Goal: Information Seeking & Learning: Understand process/instructions

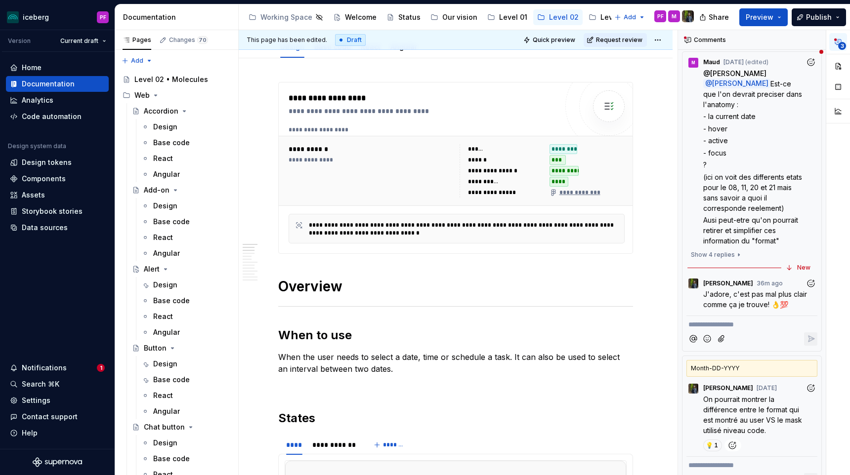
scroll to position [299, 0]
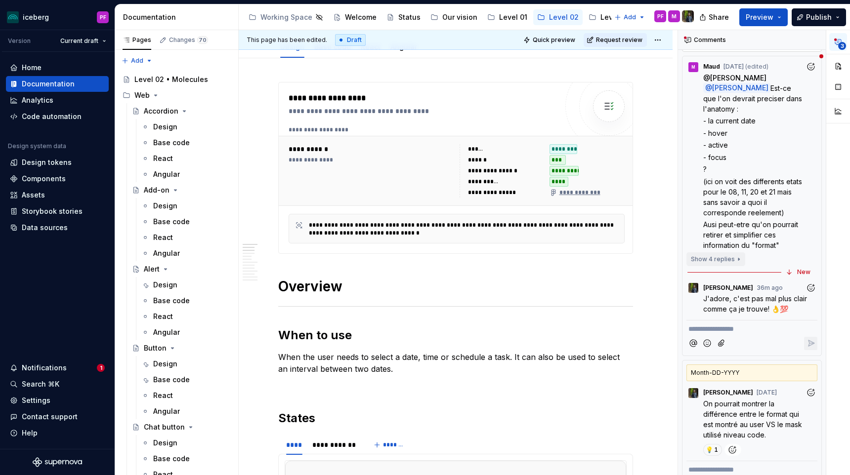
click at [736, 253] on button "Show 4 replies" at bounding box center [716, 260] width 59 height 14
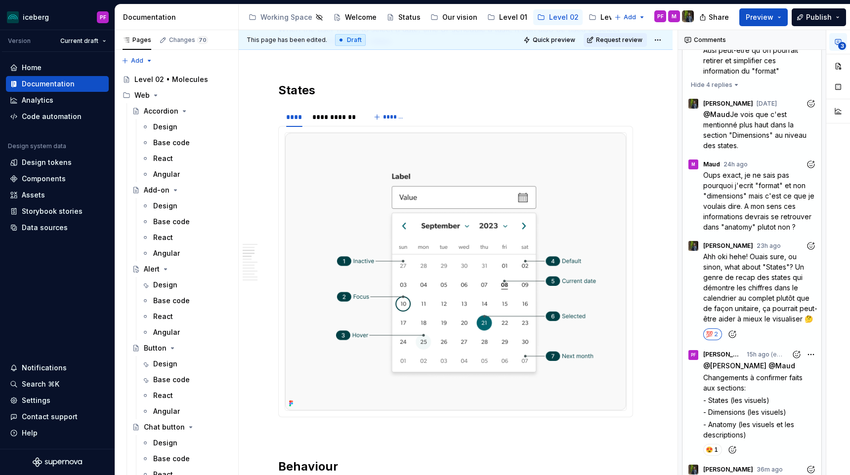
scroll to position [432, 0]
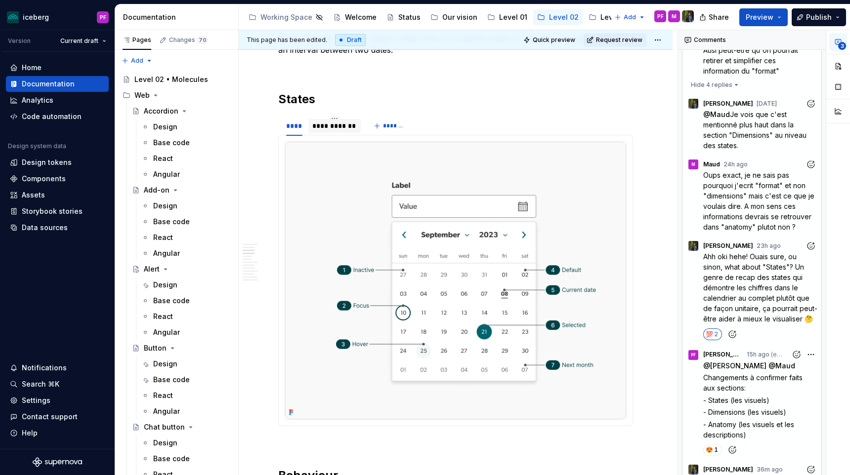
click at [333, 131] on div "**********" at bounding box center [334, 126] width 52 height 14
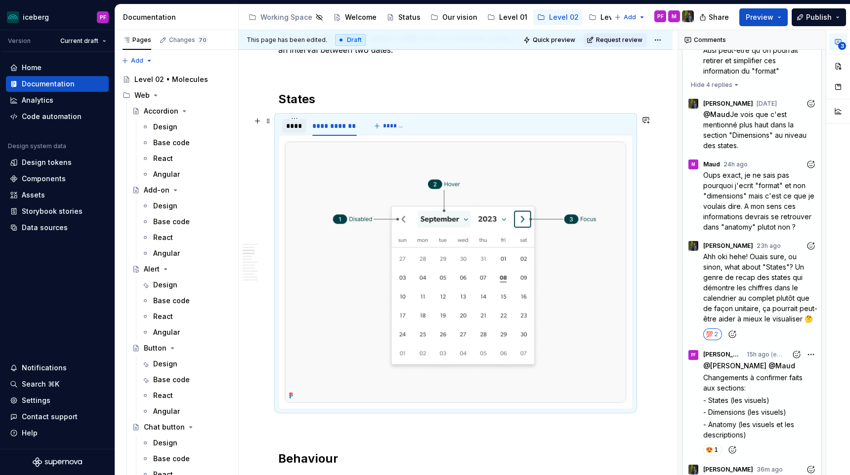
click at [298, 127] on div "****" at bounding box center [294, 126] width 16 height 10
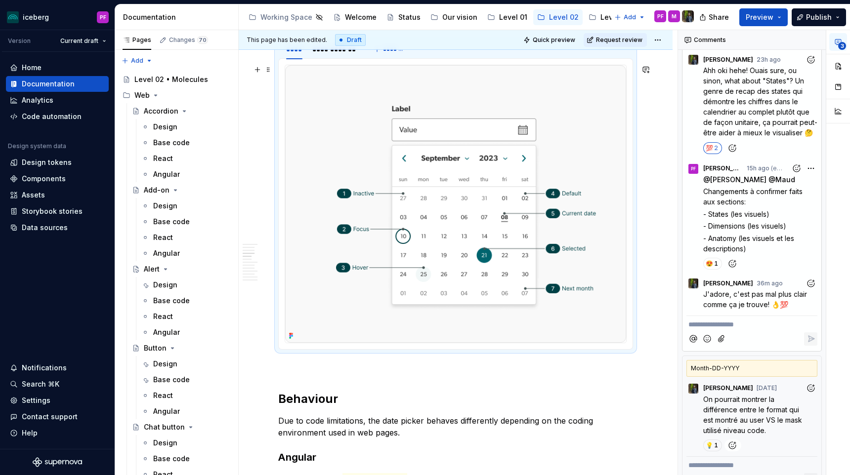
scroll to position [510, 0]
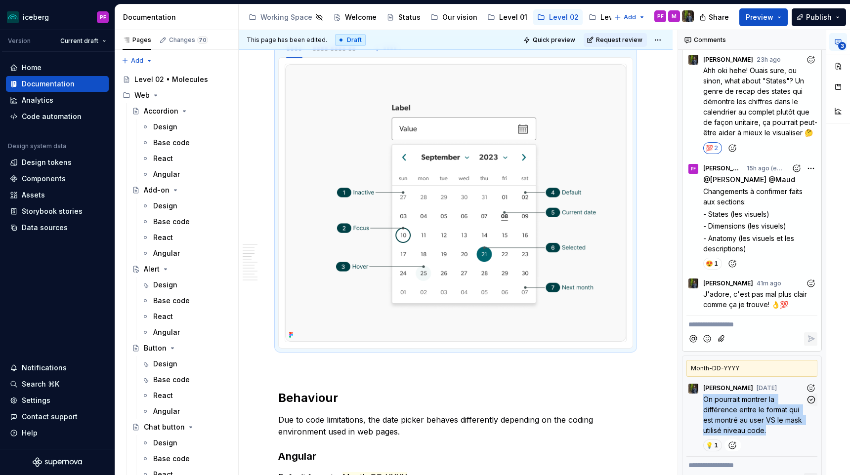
drag, startPoint x: 703, startPoint y: 379, endPoint x: 798, endPoint y: 409, distance: 99.0
click at [798, 409] on p "On pourrait montrer la différence entre le format qui est montré au user VS le …" at bounding box center [754, 415] width 102 height 42
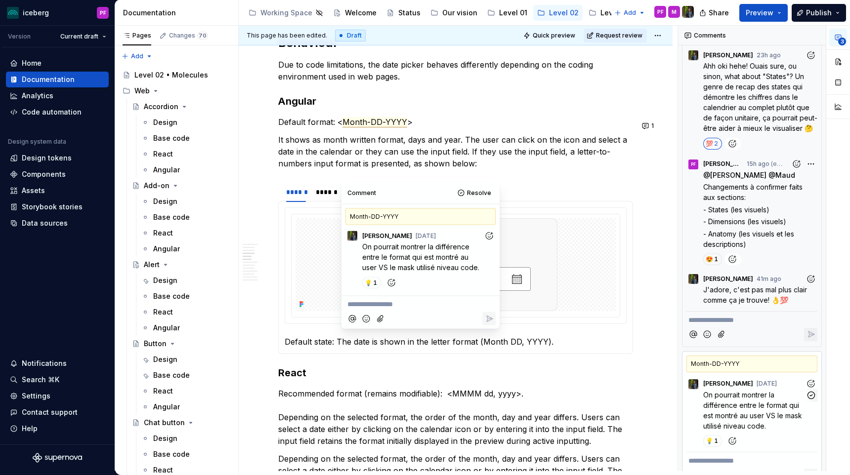
scroll to position [907, 0]
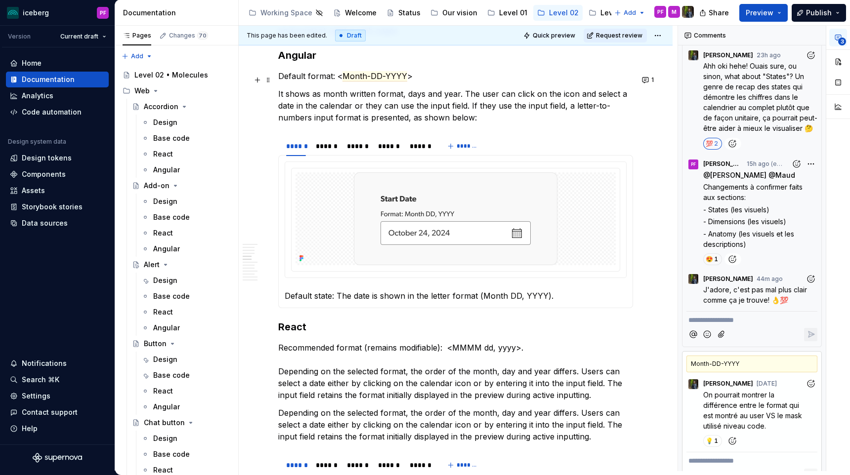
click at [485, 78] on p "Default format: < Month-DD-YYYY >" at bounding box center [455, 76] width 355 height 12
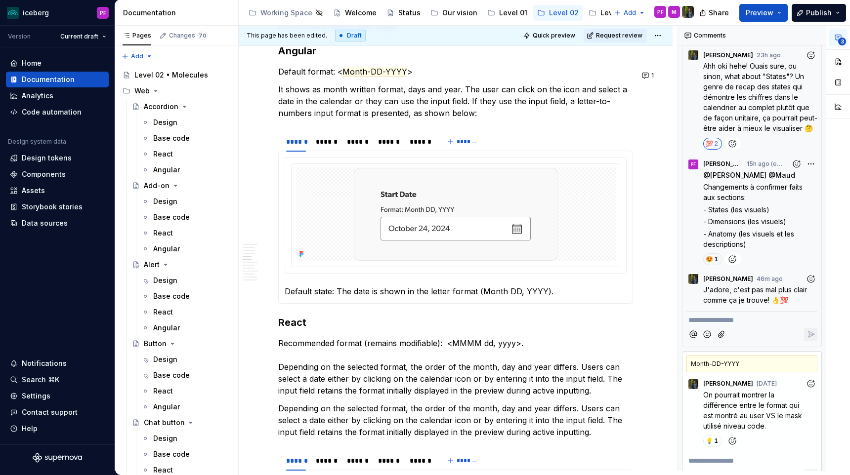
type textarea "*"
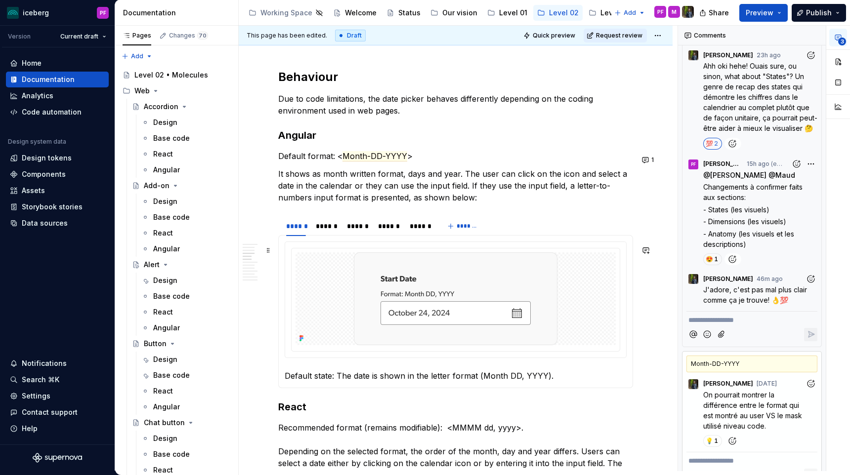
scroll to position [821, 0]
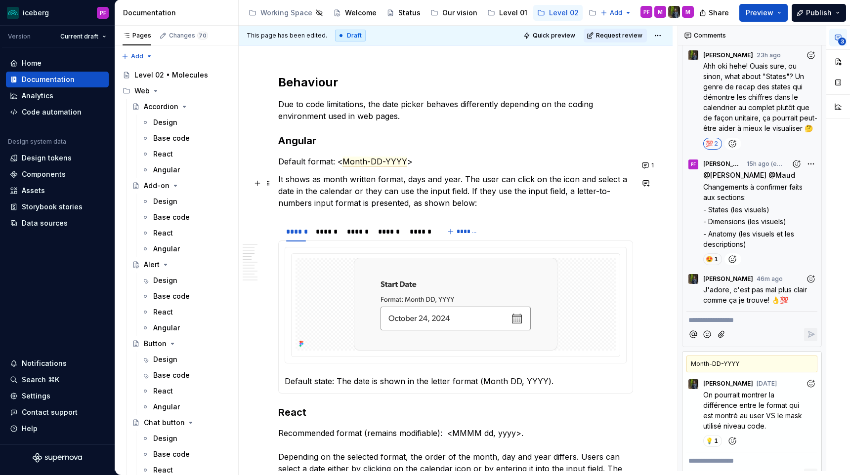
click at [462, 186] on p "It shows as month written format, days and year. The user can click on the icon…" at bounding box center [455, 191] width 355 height 36
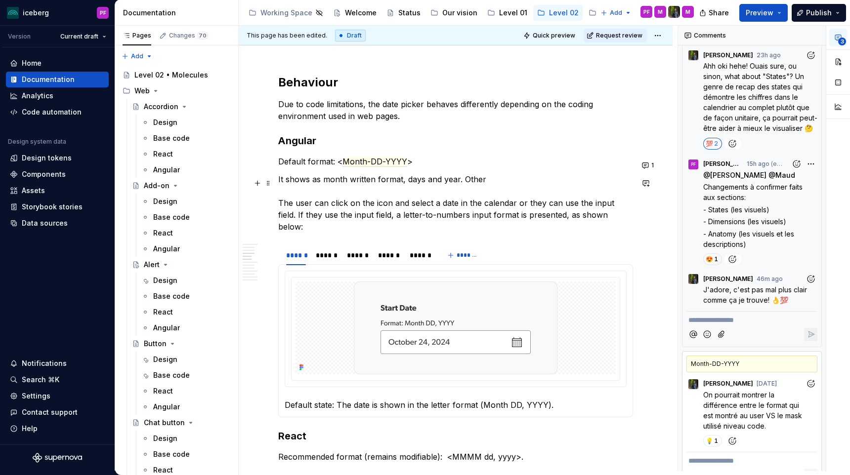
click at [500, 188] on p "It shows as month written format, days and year. Other The user can click on th…" at bounding box center [455, 202] width 355 height 59
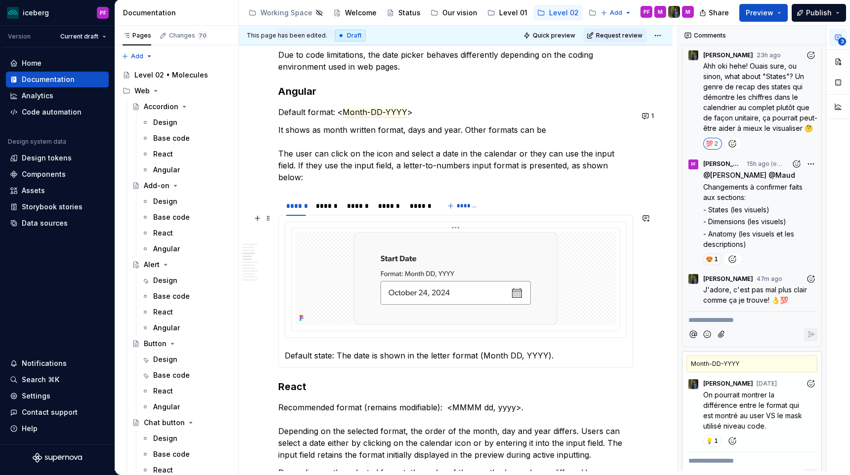
scroll to position [859, 0]
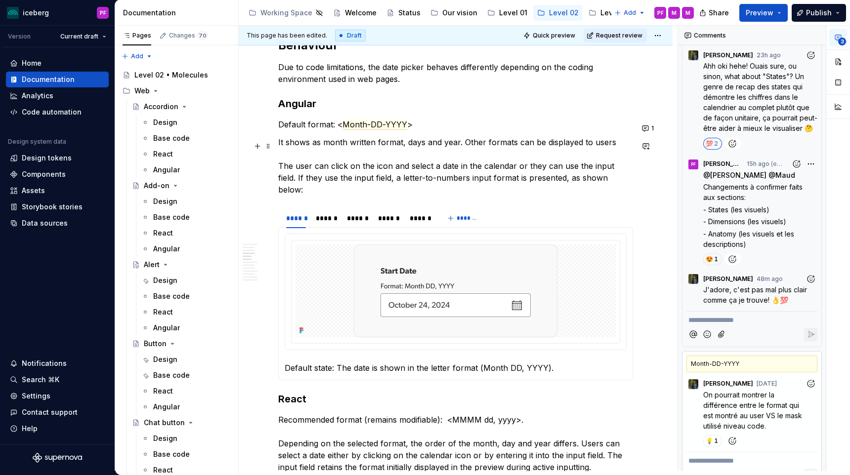
click at [462, 144] on p "It shows as month written format, days and year. Other formats can be displayed…" at bounding box center [455, 165] width 355 height 59
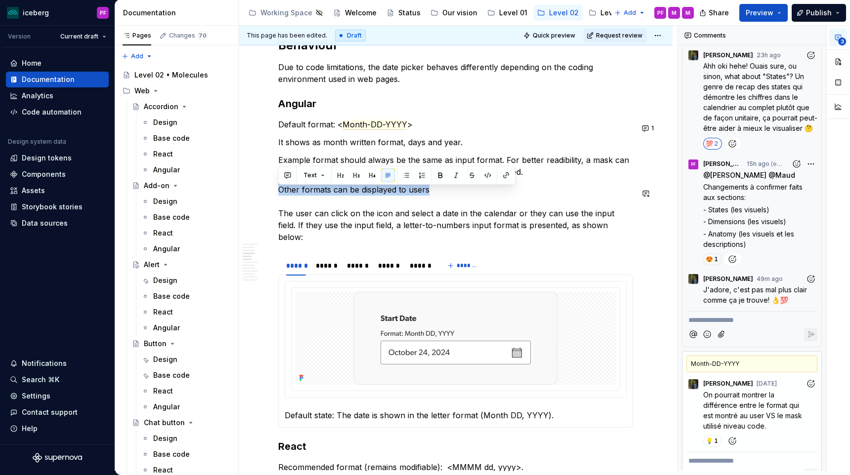
drag, startPoint x: 430, startPoint y: 194, endPoint x: 253, endPoint y: 183, distance: 177.8
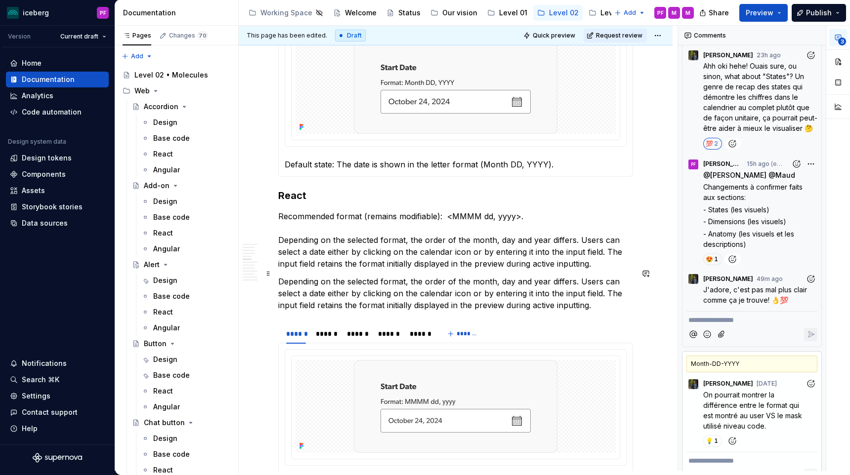
scroll to position [1116, 0]
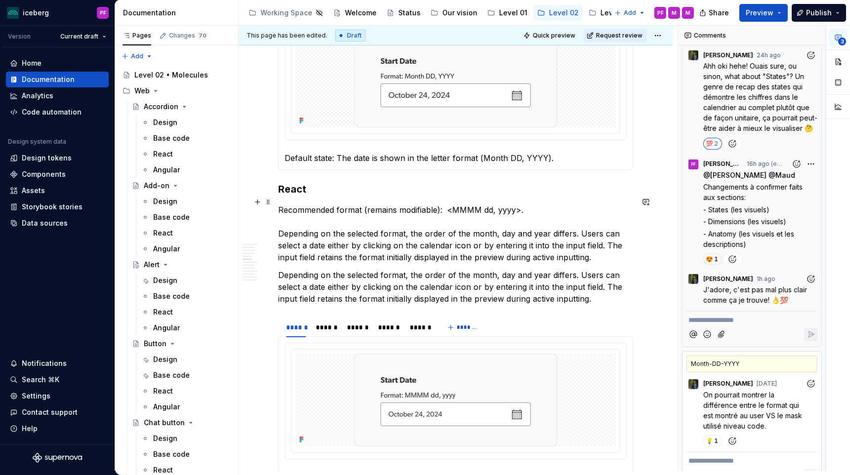
click at [471, 236] on p "Recommended format (remains modifiable): <MMMM dd, yyyy>. Depending on the sele…" at bounding box center [455, 233] width 355 height 59
click at [365, 251] on p "Recommended format (remains modifiable): <MMMM dd, yyyy>. Depending on the sele…" at bounding box center [455, 233] width 355 height 59
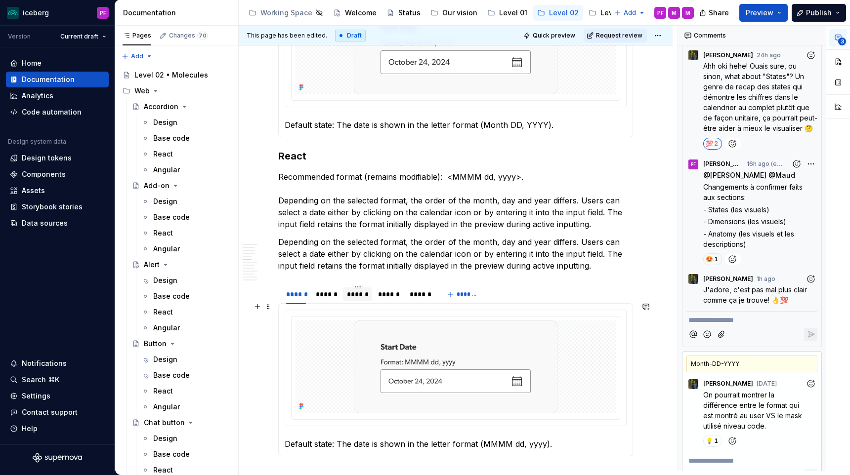
scroll to position [1150, 0]
click at [595, 216] on p "Recommended format (remains modifiable): <MMMM dd, yyyy>. Depending on the sele…" at bounding box center [455, 200] width 355 height 59
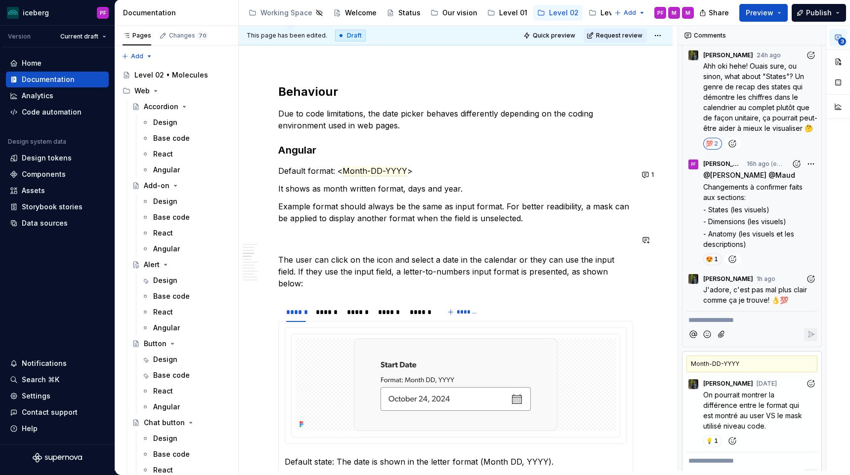
scroll to position [807, 0]
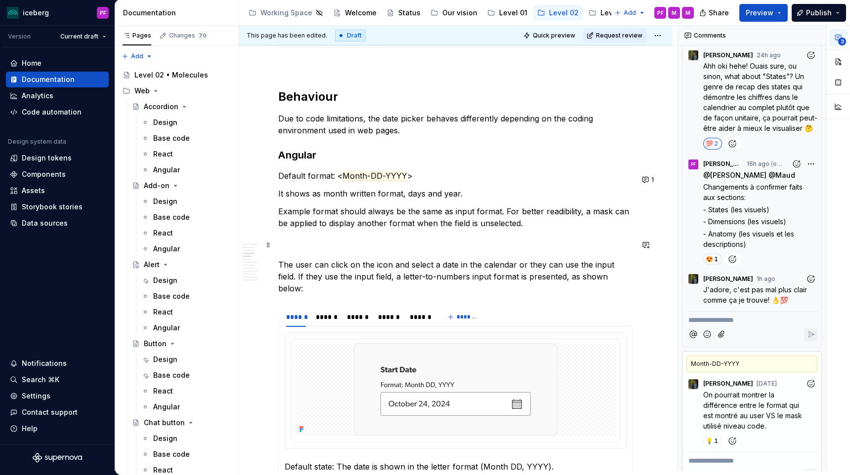
click at [322, 252] on p "The user can click on the icon and select a date in the calendar or they can us…" at bounding box center [455, 264] width 355 height 59
click at [650, 178] on button "1" at bounding box center [648, 180] width 19 height 14
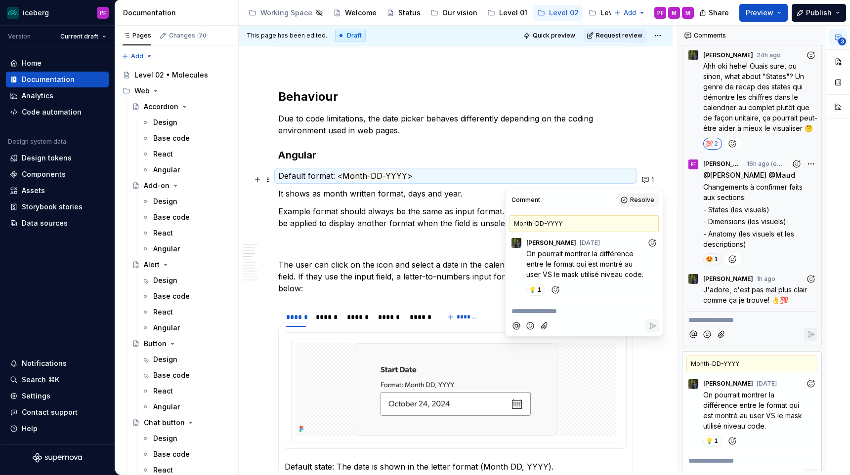
click at [645, 203] on span "Resolve" at bounding box center [642, 200] width 24 height 8
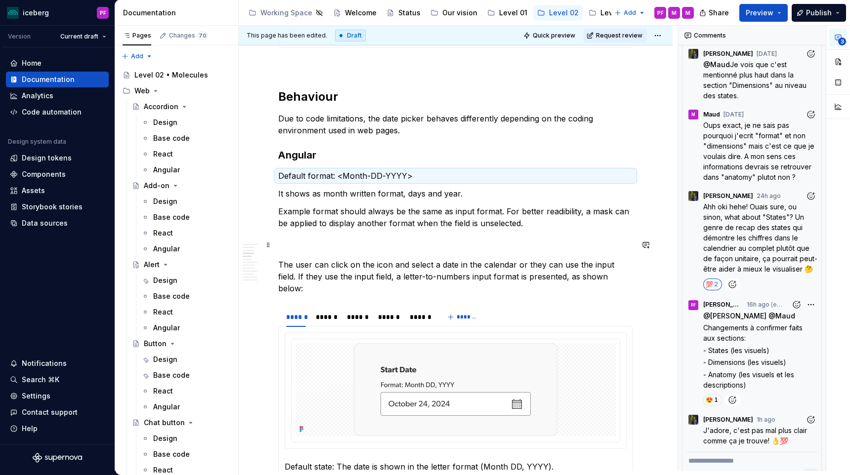
click at [349, 245] on p "The user can click on the icon and select a date in the calendar or they can us…" at bounding box center [455, 264] width 355 height 59
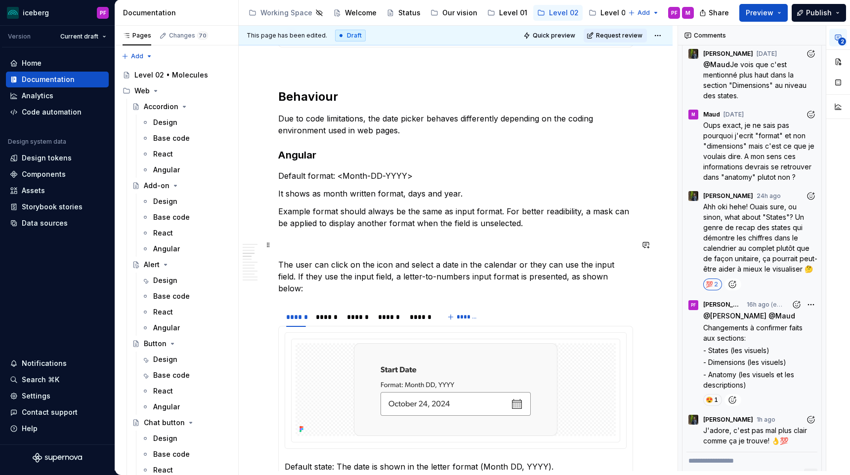
click at [304, 251] on p "The user can click on the icon and select a date in the calendar or they can us…" at bounding box center [455, 264] width 355 height 59
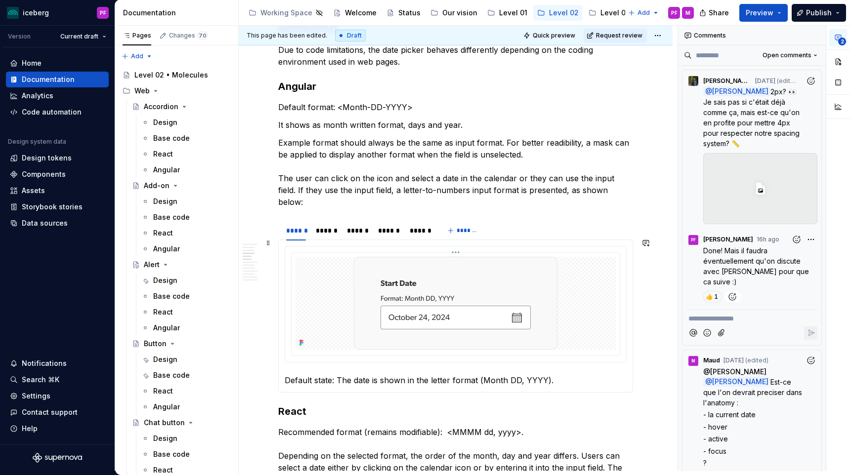
scroll to position [877, 0]
click at [280, 146] on p "Example format should always be the same as input format. For better readibilit…" at bounding box center [455, 171] width 355 height 71
click at [352, 146] on p "The example format should always be the same as input format. For better readib…" at bounding box center [455, 171] width 355 height 71
click at [317, 225] on div "******" at bounding box center [326, 230] width 21 height 10
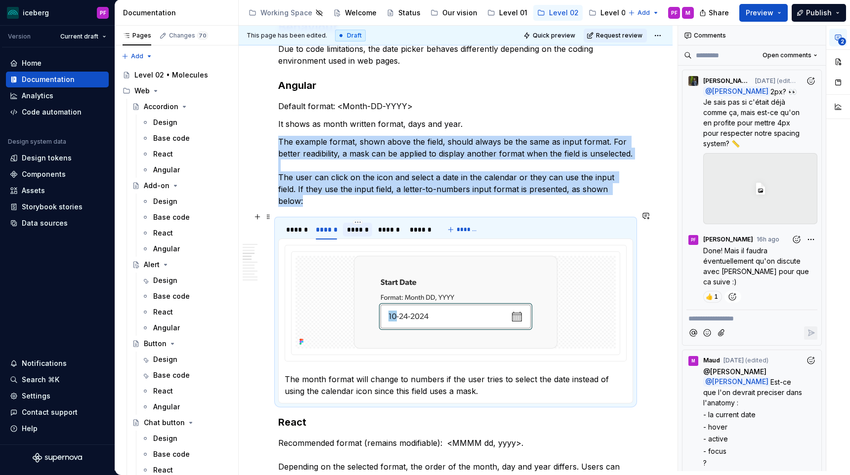
click at [363, 225] on div "******" at bounding box center [357, 230] width 21 height 10
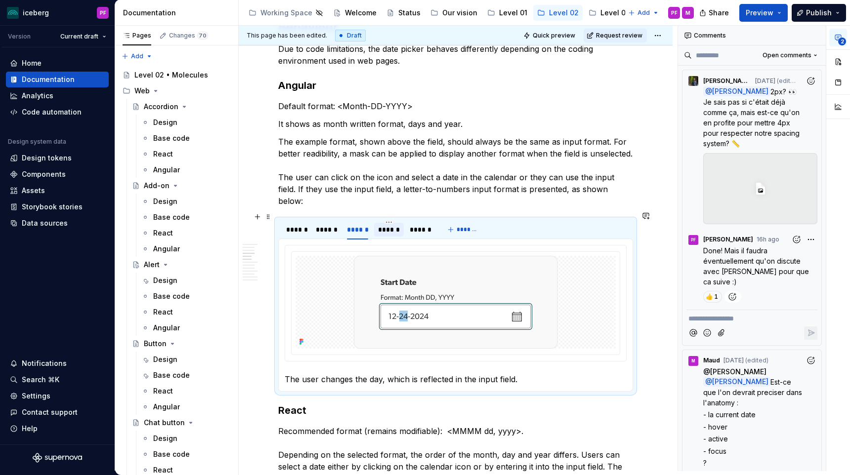
click at [401, 224] on div "******" at bounding box center [388, 230] width 29 height 14
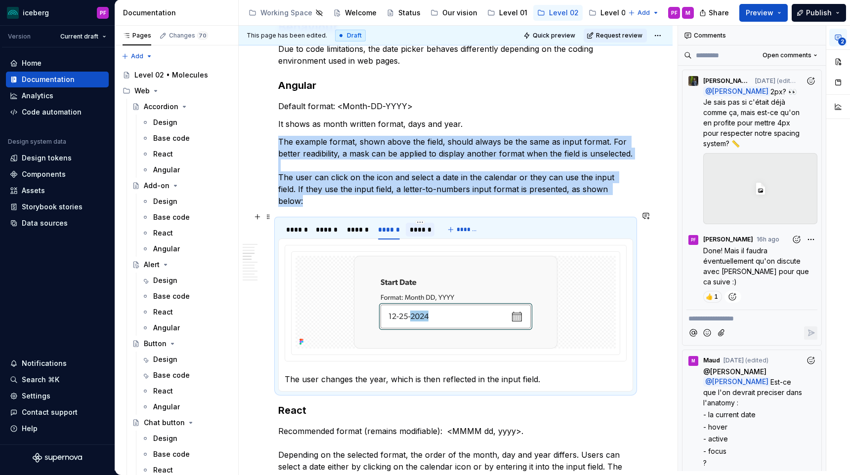
click at [422, 225] on div "******" at bounding box center [420, 230] width 21 height 10
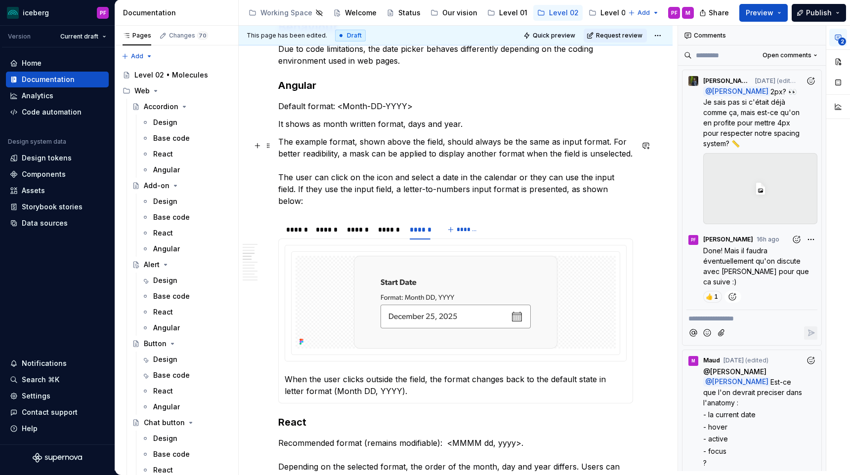
click at [633, 157] on p "The example format, shown above the field, should always be the same as input f…" at bounding box center [455, 171] width 355 height 71
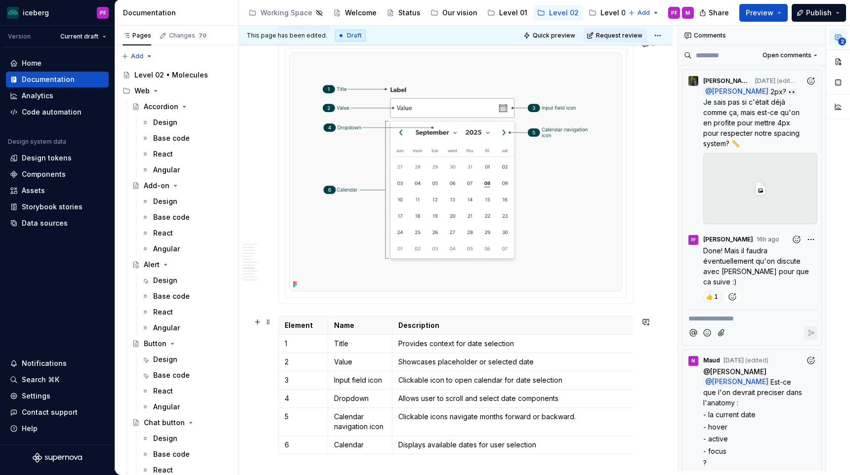
scroll to position [2197, 0]
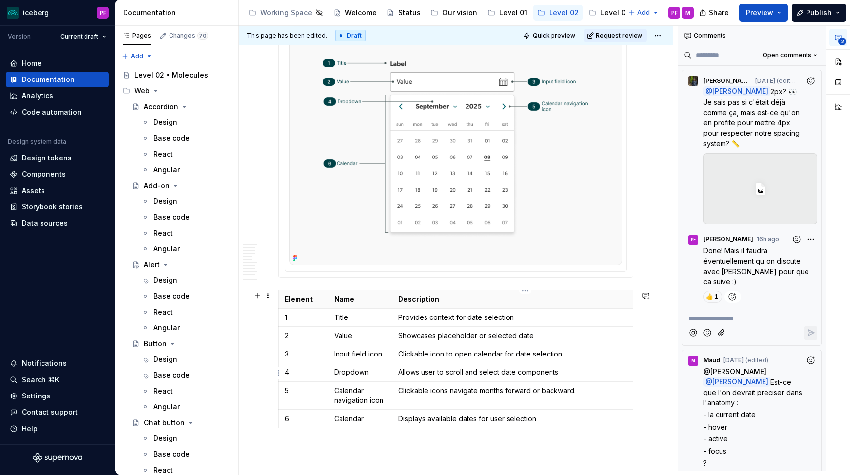
click at [542, 372] on p "Allows user to scroll and select date components" at bounding box center [525, 373] width 254 height 10
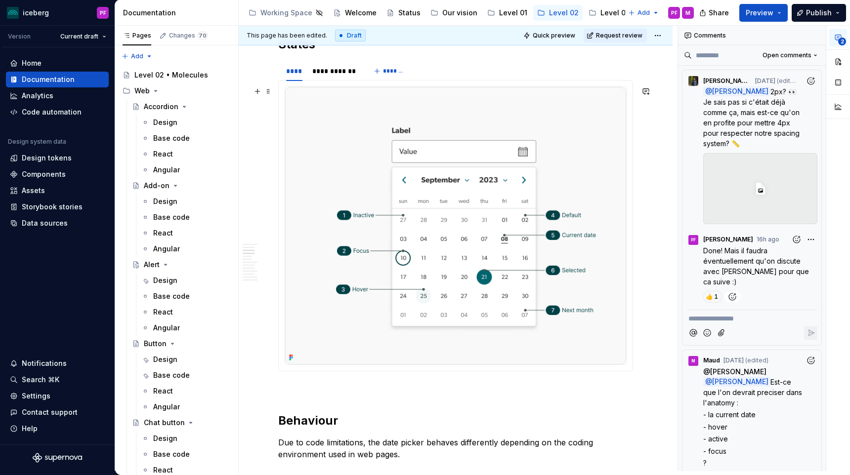
scroll to position [0, 0]
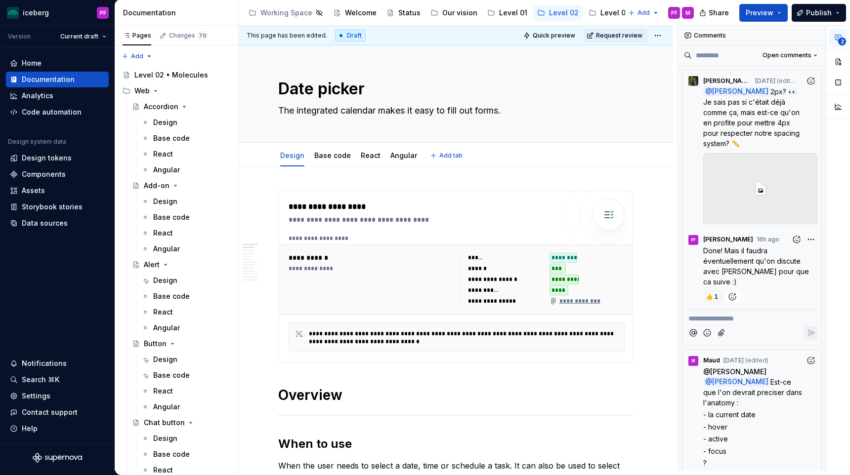
type textarea "*"
click at [650, 397] on button "button" at bounding box center [646, 395] width 14 height 14
click at [539, 395] on span "[PERSON_NAME]" at bounding box center [540, 400] width 56 height 10
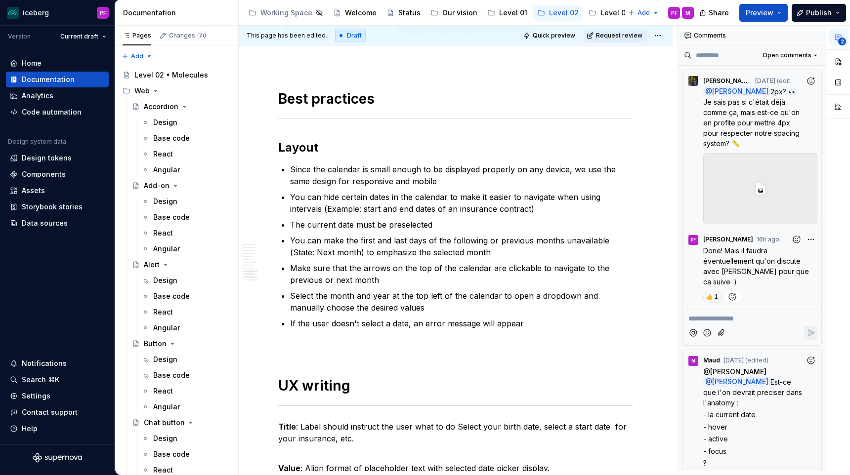
scroll to position [2588, 0]
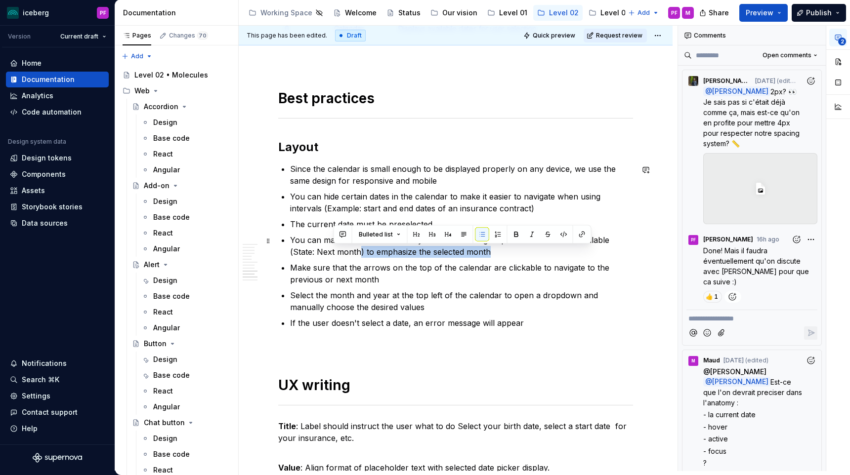
drag, startPoint x: 336, startPoint y: 254, endPoint x: 466, endPoint y: 250, distance: 130.1
click at [466, 250] on p "You can make the first and last days of the following or previous months unavai…" at bounding box center [461, 246] width 343 height 24
click at [471, 252] on p "You can make the first and last days of the following or previous months unavai…" at bounding box center [461, 246] width 343 height 24
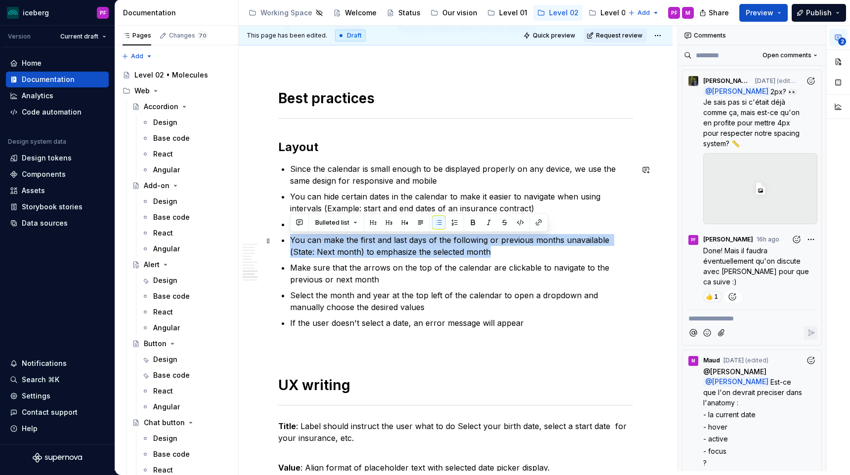
drag, startPoint x: 488, startPoint y: 252, endPoint x: 291, endPoint y: 238, distance: 198.2
click at [291, 238] on p "You can make the first and last days of the following or previous months unavai…" at bounding box center [461, 246] width 343 height 24
drag, startPoint x: 291, startPoint y: 238, endPoint x: 476, endPoint y: 251, distance: 185.8
click at [476, 251] on p "You can make the first and last days of the following or previous months unavai…" at bounding box center [461, 246] width 343 height 24
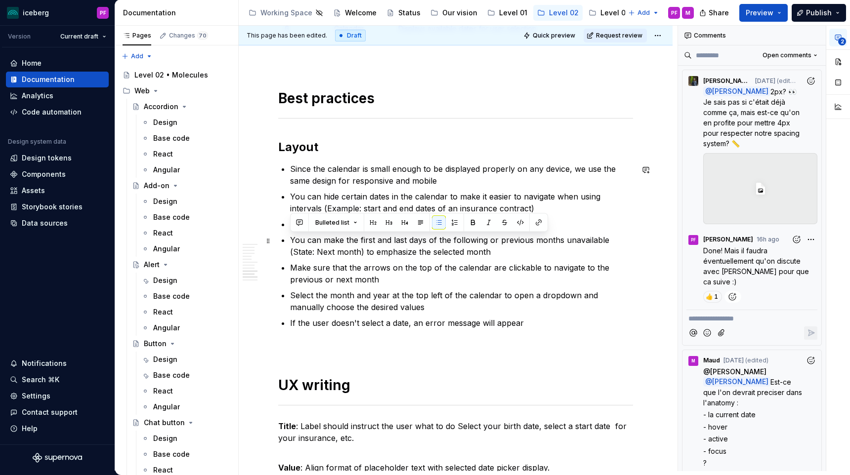
click at [466, 253] on p "You can make the first and last days of the following or previous months unavai…" at bounding box center [461, 246] width 343 height 24
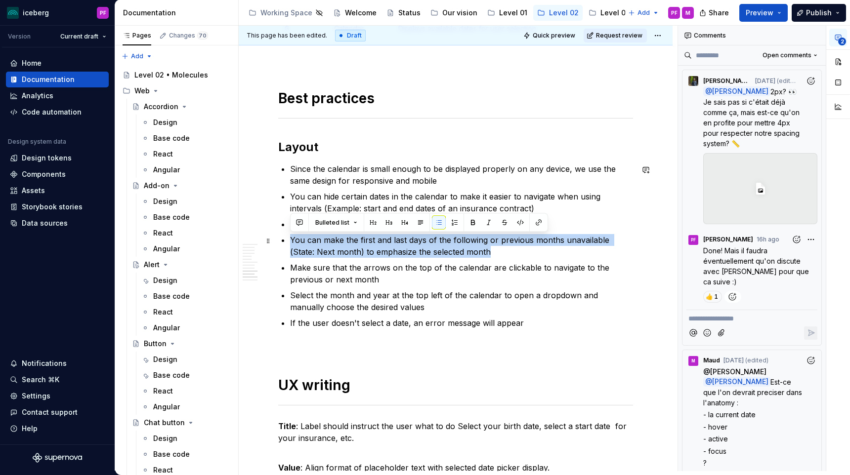
drag, startPoint x: 471, startPoint y: 255, endPoint x: 285, endPoint y: 243, distance: 186.7
click at [290, 243] on li "You can make the first and last days of the following or previous months unavai…" at bounding box center [461, 246] width 343 height 24
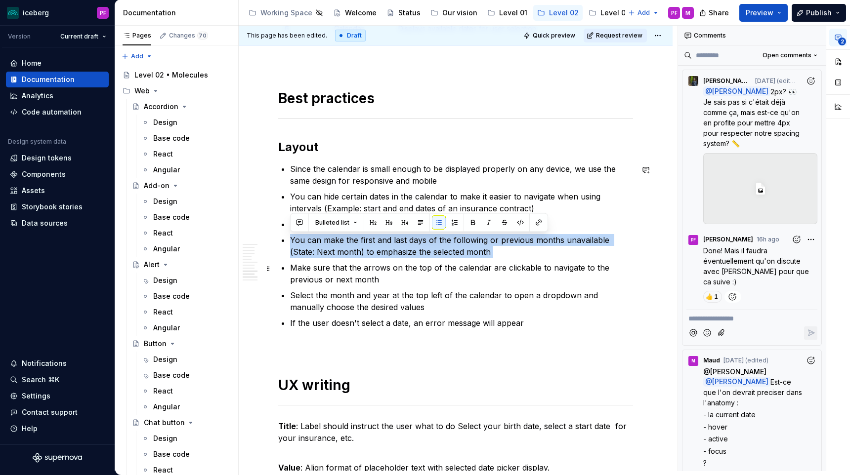
drag, startPoint x: 288, startPoint y: 241, endPoint x: 458, endPoint y: 259, distance: 171.0
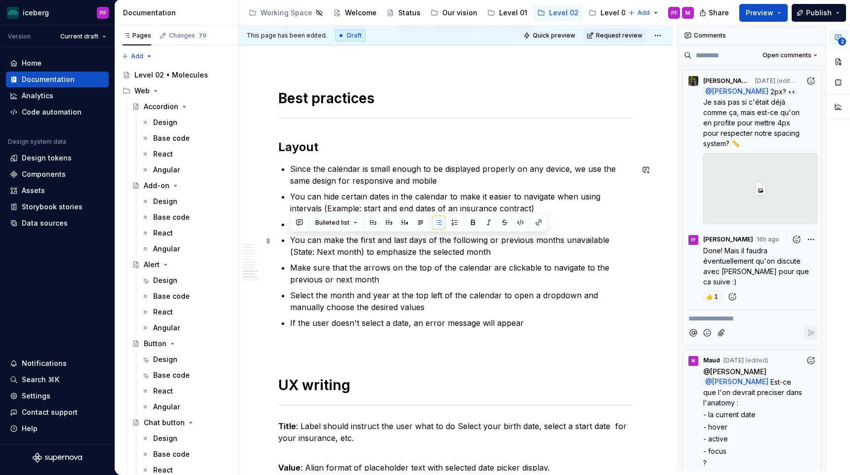
click at [470, 253] on p "You can make the first and last days of the following or previous months unavai…" at bounding box center [461, 246] width 343 height 24
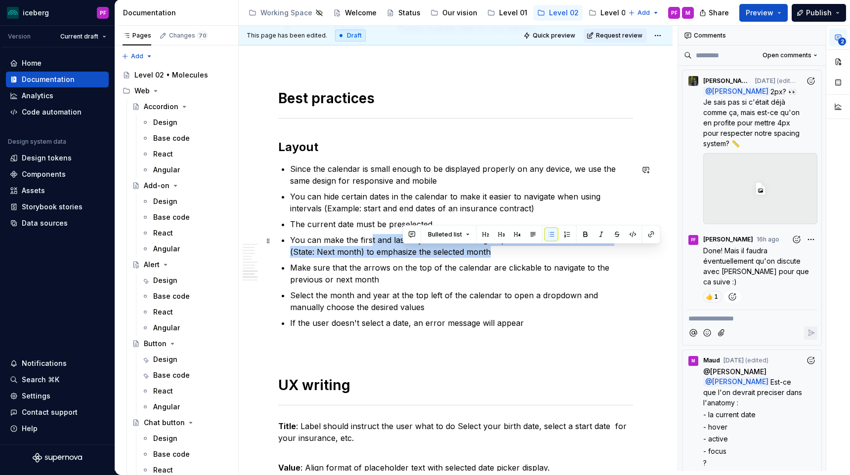
drag, startPoint x: 472, startPoint y: 253, endPoint x: 360, endPoint y: 237, distance: 112.3
click at [369, 239] on p "You can make the first and last days of the following or previous months unavai…" at bounding box center [461, 246] width 343 height 24
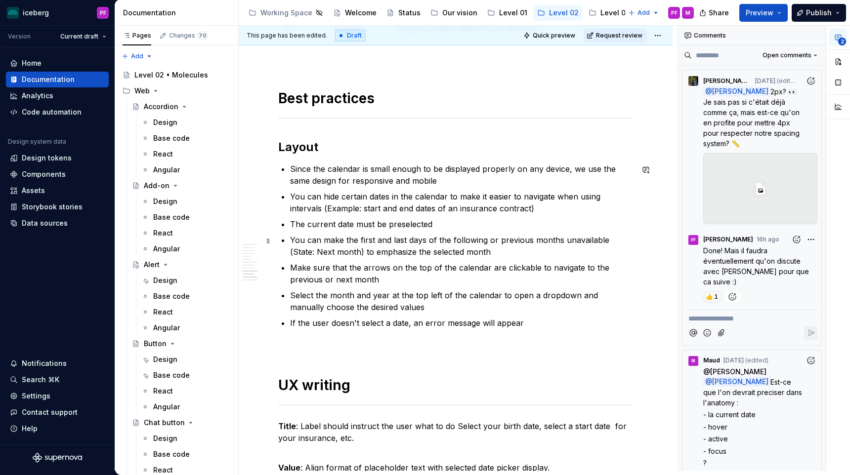
click at [360, 237] on p "You can make the first and last days of the following or previous months unavai…" at bounding box center [461, 246] width 343 height 24
drag, startPoint x: 342, startPoint y: 239, endPoint x: 406, endPoint y: 245, distance: 64.0
click at [406, 245] on p "You can make the first and last days of the following or previous months unavai…" at bounding box center [461, 246] width 343 height 24
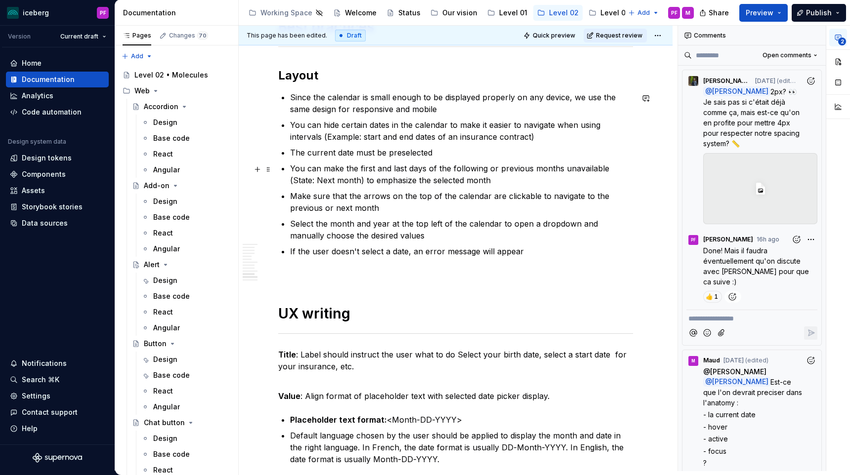
scroll to position [2644, 0]
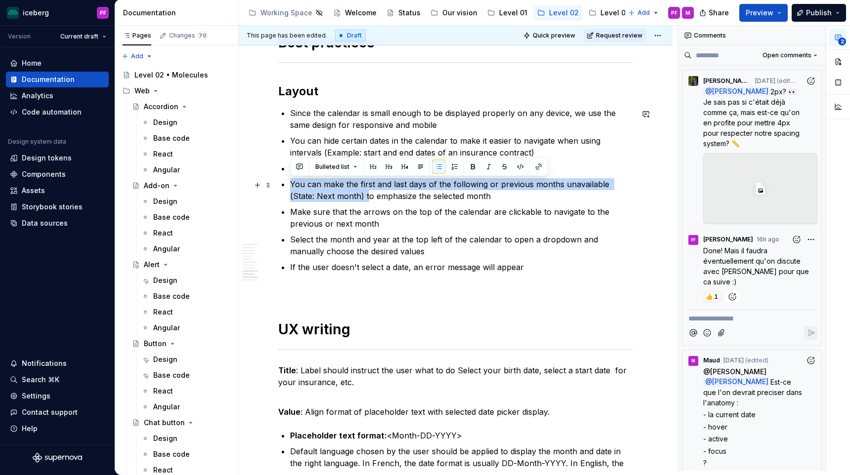
drag, startPoint x: 291, startPoint y: 184, endPoint x: 341, endPoint y: 194, distance: 50.9
click at [341, 194] on p "You can make the first and last days of the following or previous months unavai…" at bounding box center [461, 190] width 343 height 24
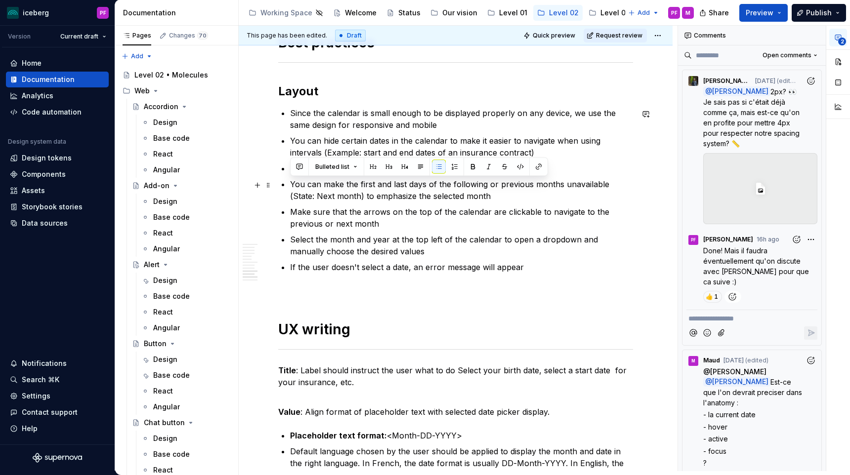
click at [341, 194] on p "You can make the first and last days of the following or previous months unavai…" at bounding box center [461, 190] width 343 height 24
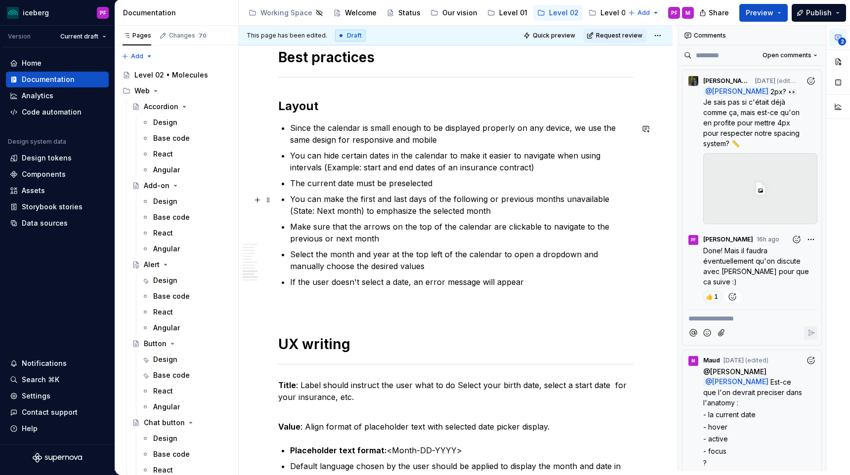
scroll to position [2624, 0]
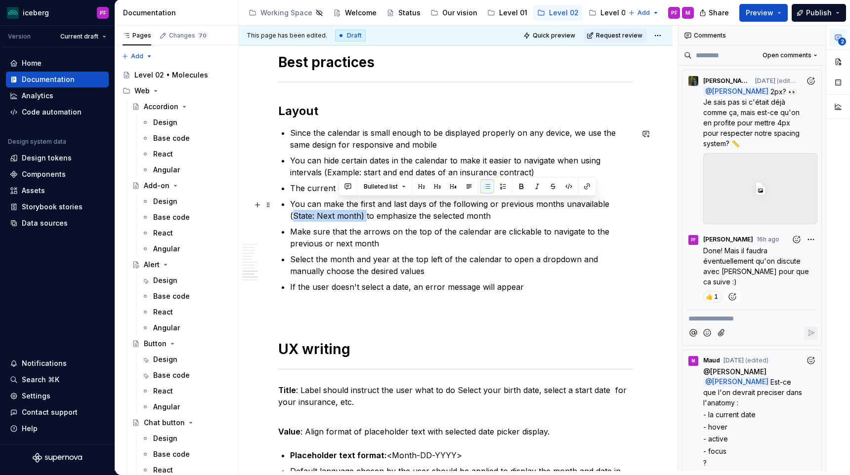
drag, startPoint x: 607, startPoint y: 203, endPoint x: 338, endPoint y: 218, distance: 270.3
click at [338, 218] on p "You can make the first and last days of the following or previous months unavai…" at bounding box center [461, 210] width 343 height 24
copy p "State: Next month)"
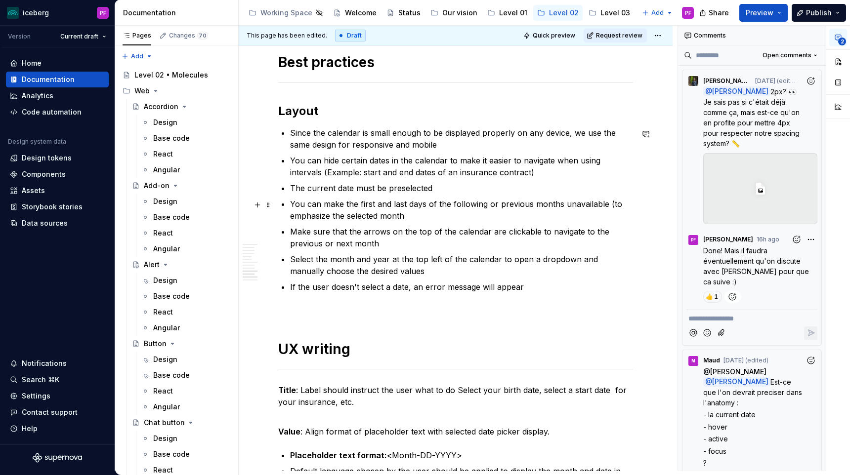
click at [484, 205] on p "You can make the first and last days of the following or previous months unavai…" at bounding box center [461, 210] width 343 height 24
click at [337, 217] on p "You can make the first and last days of the following State: Next month) or pre…" at bounding box center [461, 210] width 343 height 24
click at [487, 206] on p "You can make the first and last days of the following State: Next month) or pre…" at bounding box center [461, 210] width 343 height 24
click at [366, 217] on p "You can make the first and last days of the following (State: Next month) or pr…" at bounding box center [461, 210] width 343 height 24
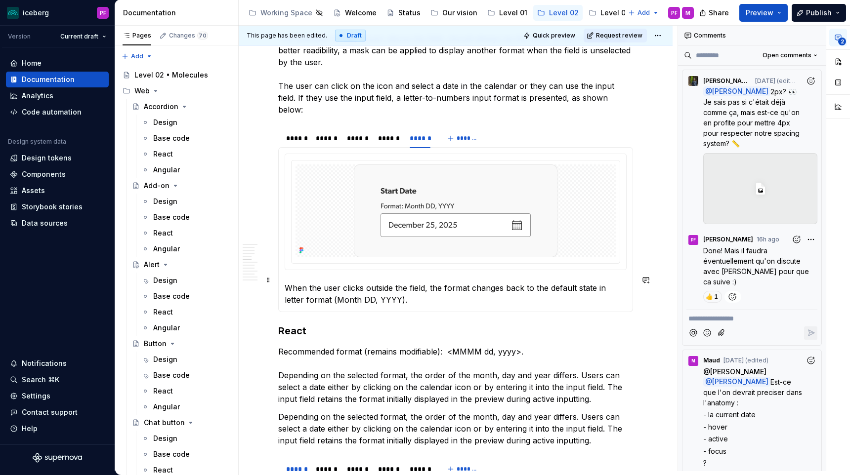
scroll to position [836, 0]
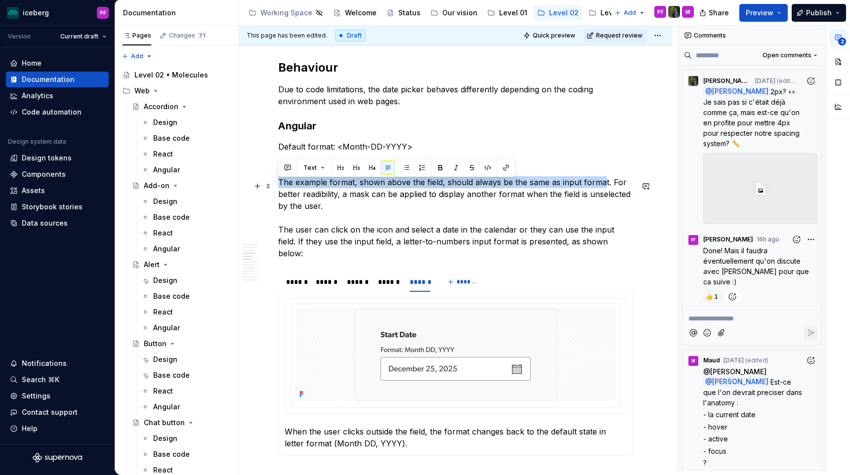
drag, startPoint x: 279, startPoint y: 183, endPoint x: 599, endPoint y: 185, distance: 319.8
click at [599, 185] on p "The example format, shown above the field, should always be the same as input f…" at bounding box center [455, 217] width 355 height 83
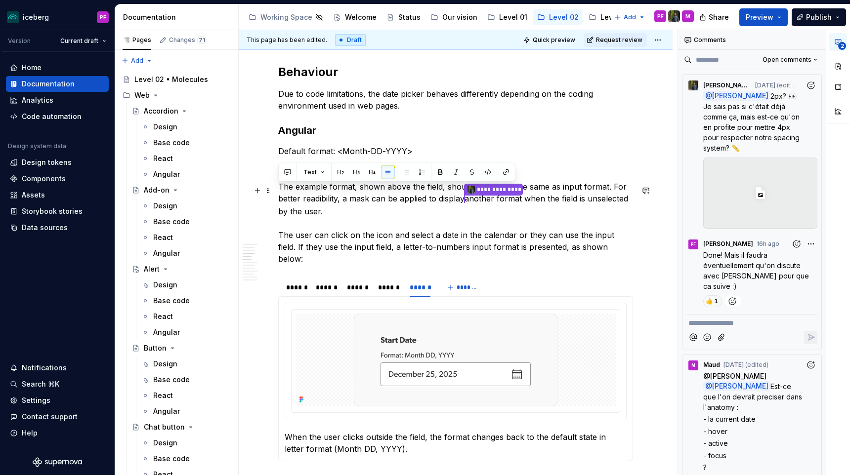
click at [415, 219] on p "**********" at bounding box center [455, 223] width 355 height 84
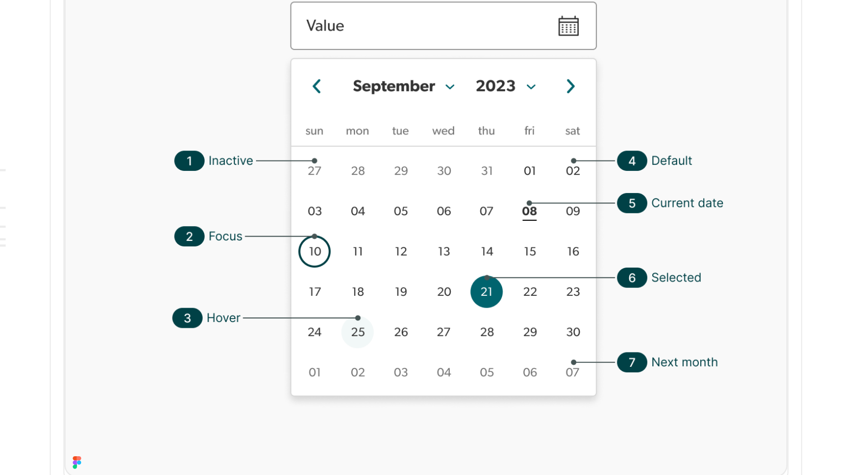
scroll to position [464, 0]
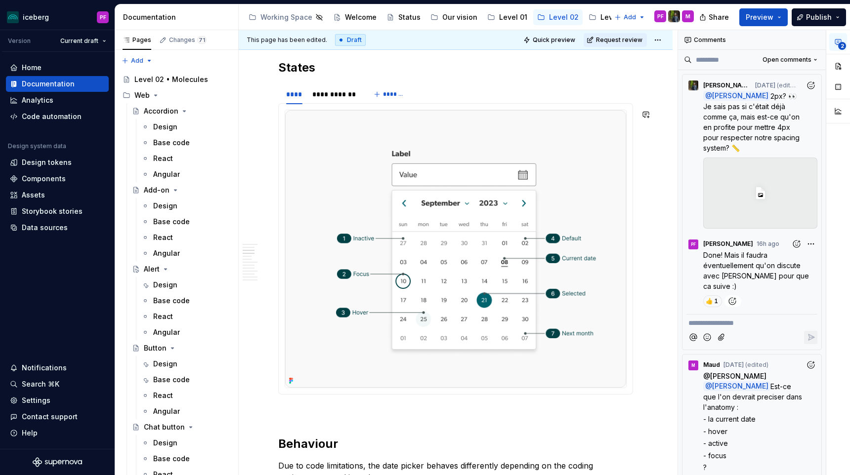
type textarea "*"
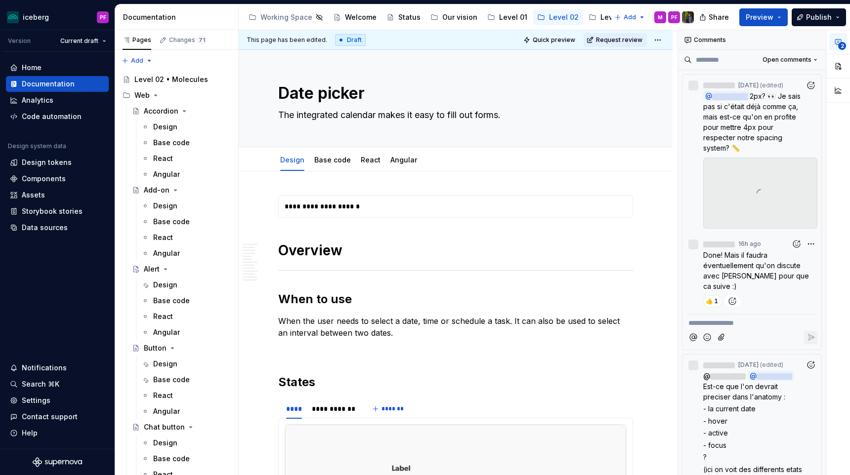
type textarea "*"
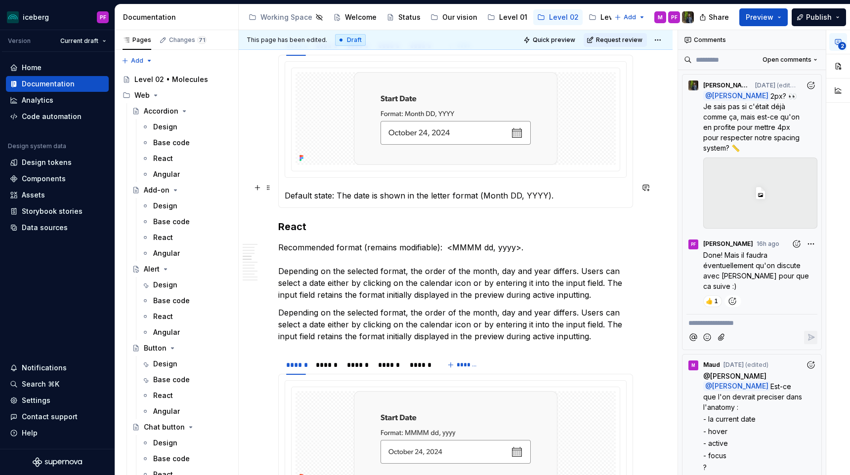
scroll to position [902, 0]
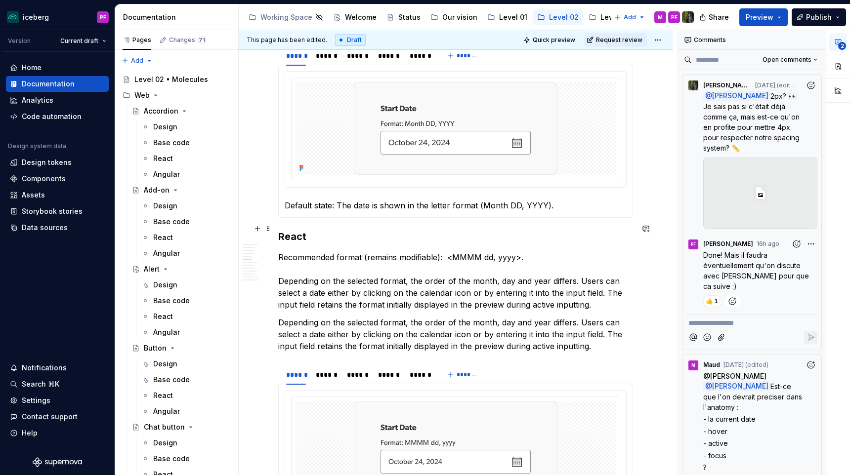
scroll to position [1072, 0]
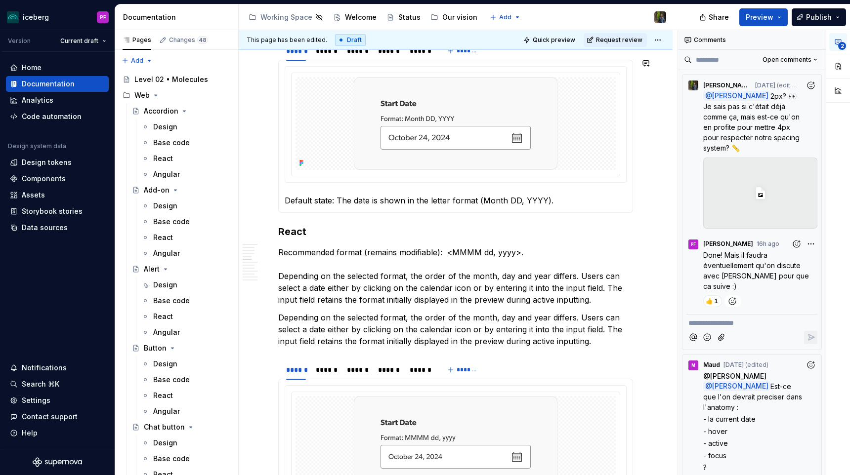
type textarea "*"
